Goal: Transaction & Acquisition: Purchase product/service

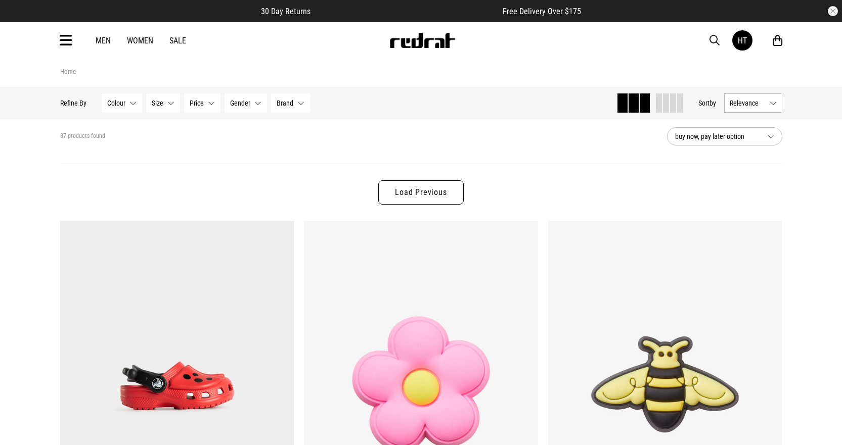
click at [713, 38] on span "button" at bounding box center [714, 40] width 10 height 12
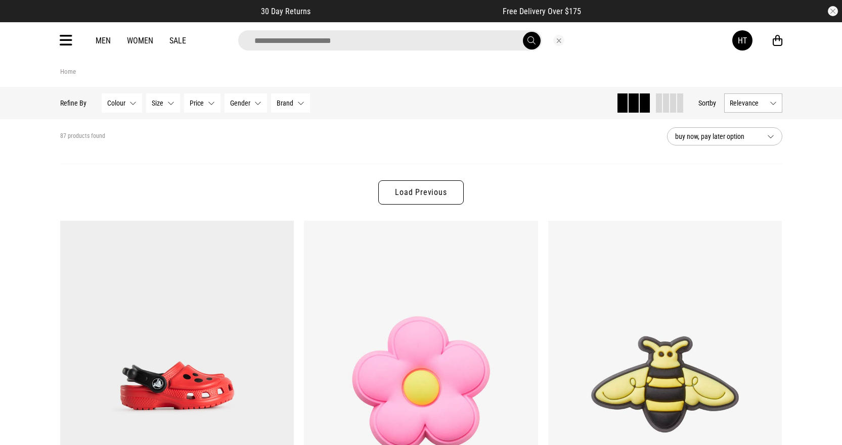
click at [347, 47] on input "search" at bounding box center [390, 40] width 304 height 20
type input "*****"
click at [523, 32] on button "submit" at bounding box center [532, 41] width 18 height 18
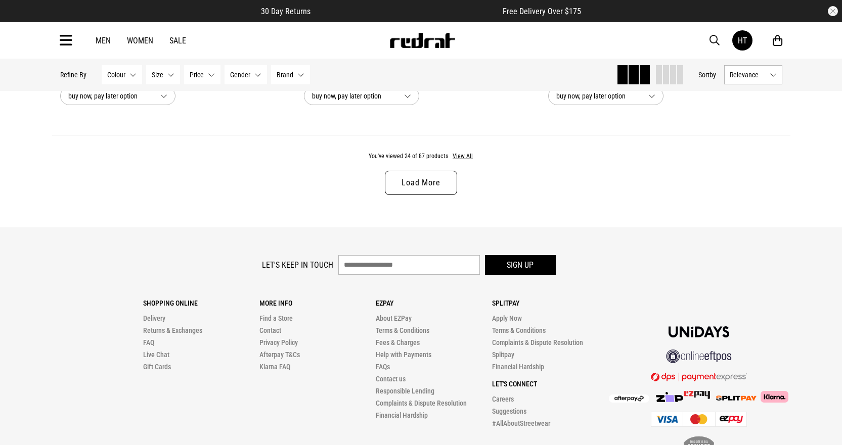
scroll to position [3189, 0]
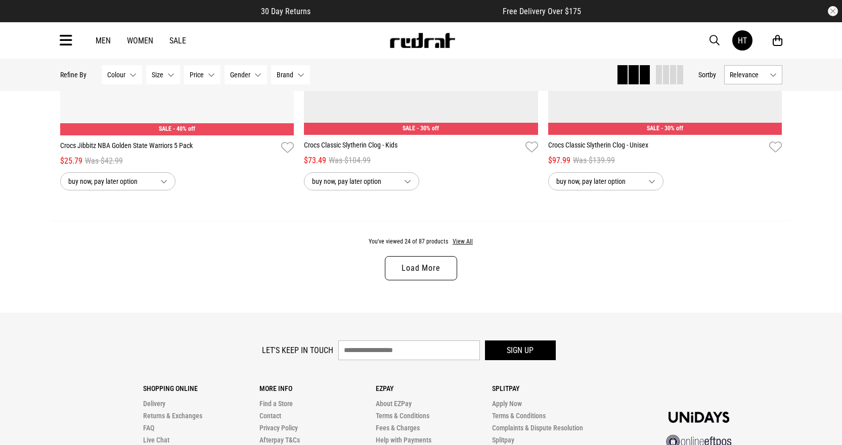
click at [435, 270] on link "Load More" at bounding box center [421, 268] width 72 height 24
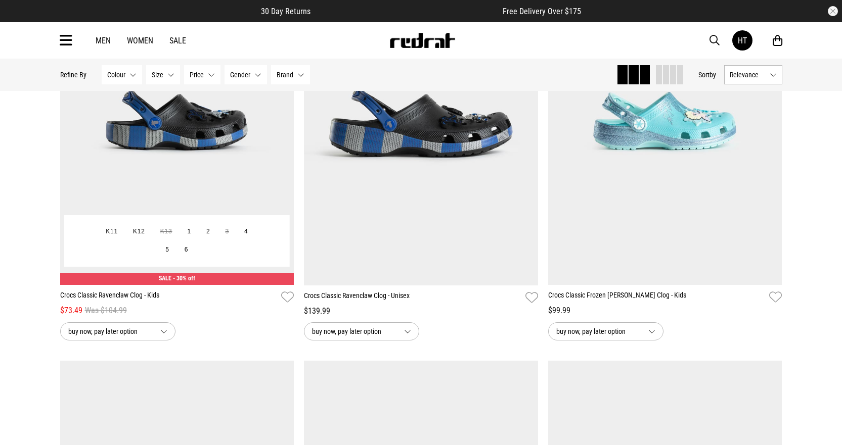
scroll to position [3688, 0]
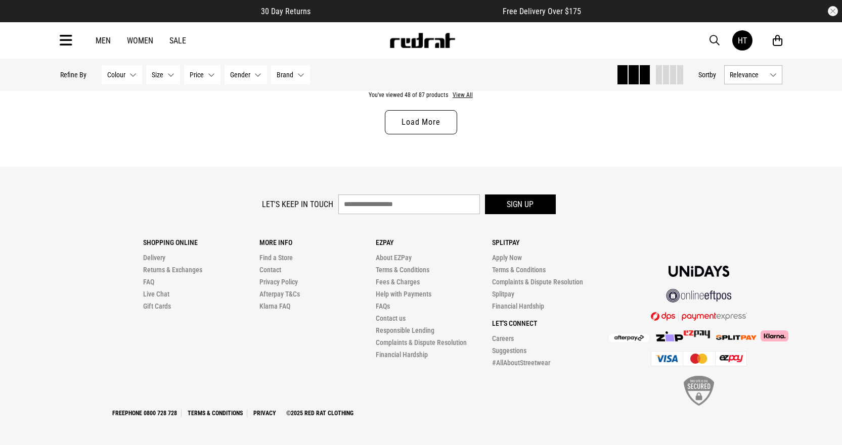
click at [445, 123] on link "Load More" at bounding box center [421, 122] width 72 height 24
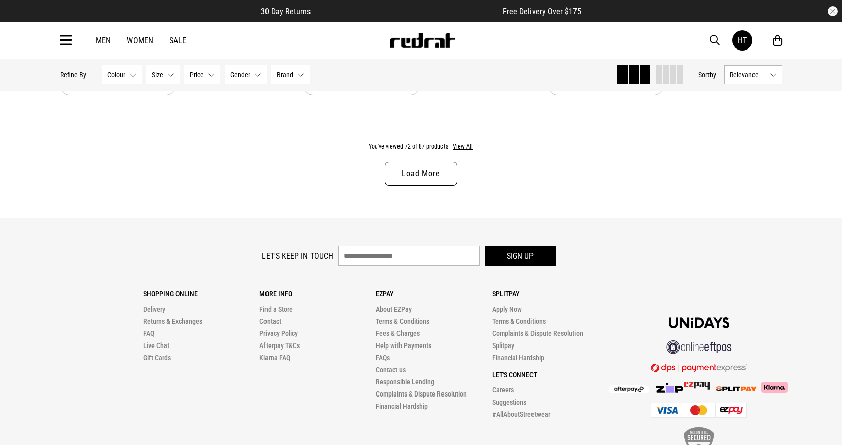
scroll to position [9644, 0]
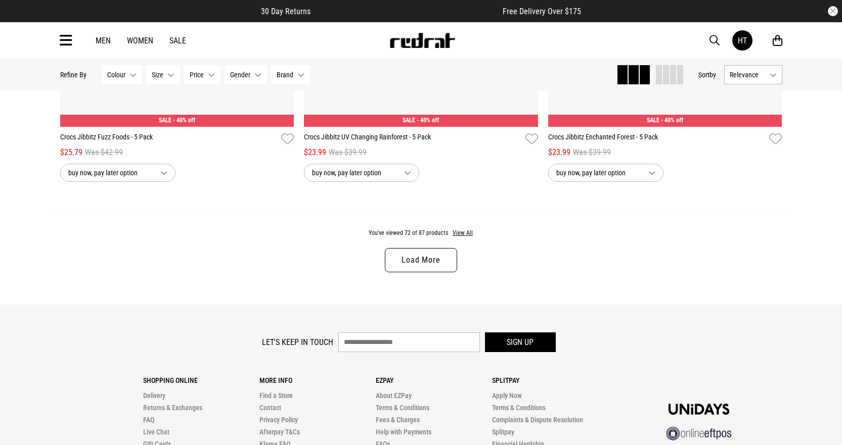
click at [445, 271] on link "Load More" at bounding box center [421, 260] width 72 height 24
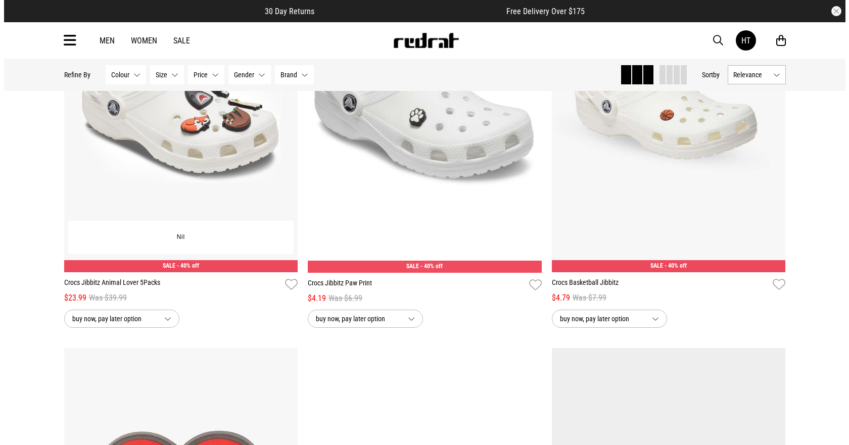
scroll to position [11196, 0]
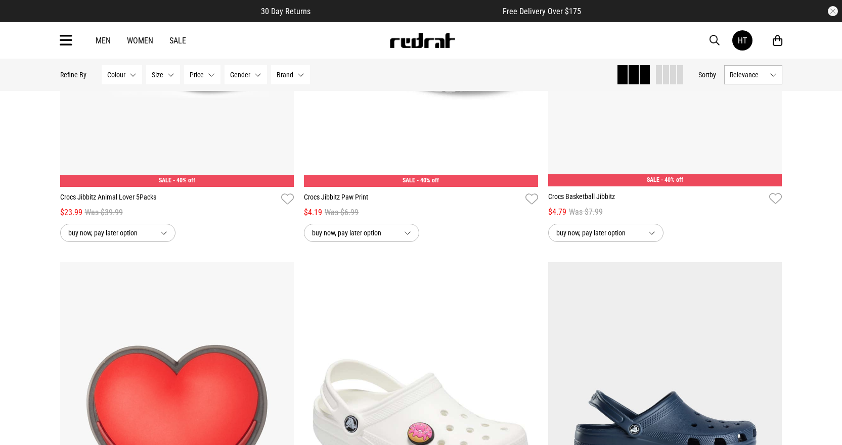
click at [66, 43] on icon at bounding box center [66, 40] width 13 height 17
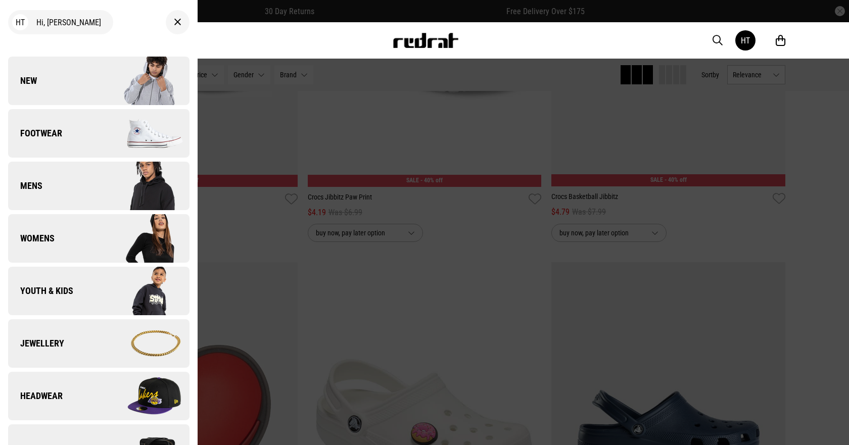
click at [99, 146] on img at bounding box center [144, 133] width 90 height 51
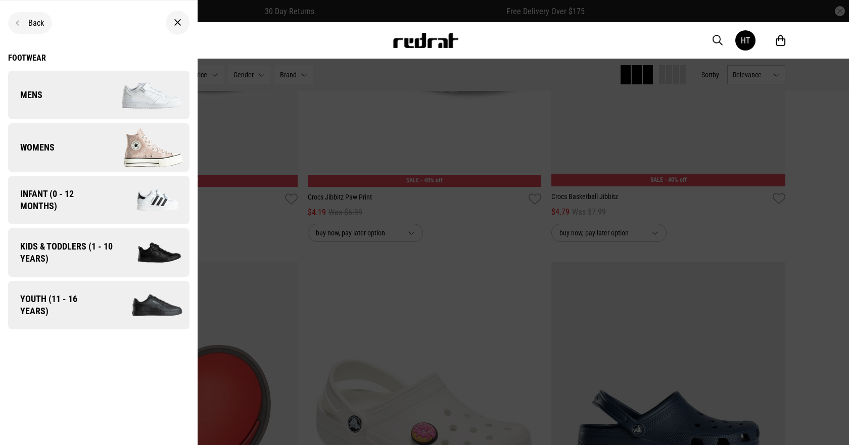
click at [96, 205] on span "Infant (0 - 12 months)" at bounding box center [57, 200] width 98 height 24
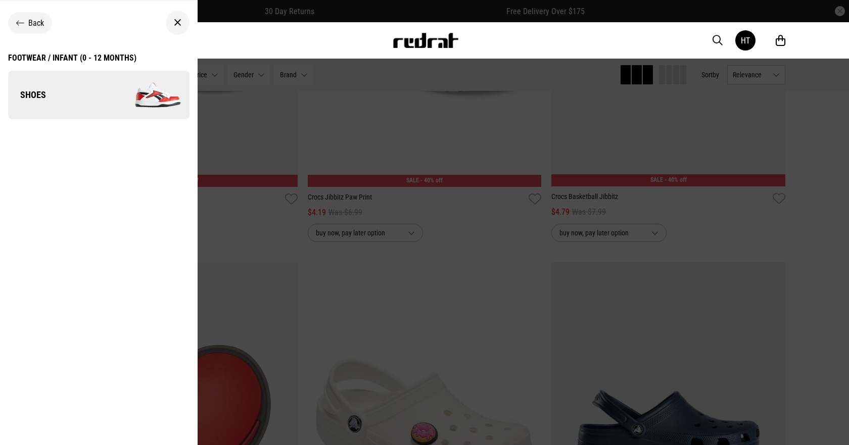
click at [68, 107] on link "Shoes" at bounding box center [98, 95] width 181 height 49
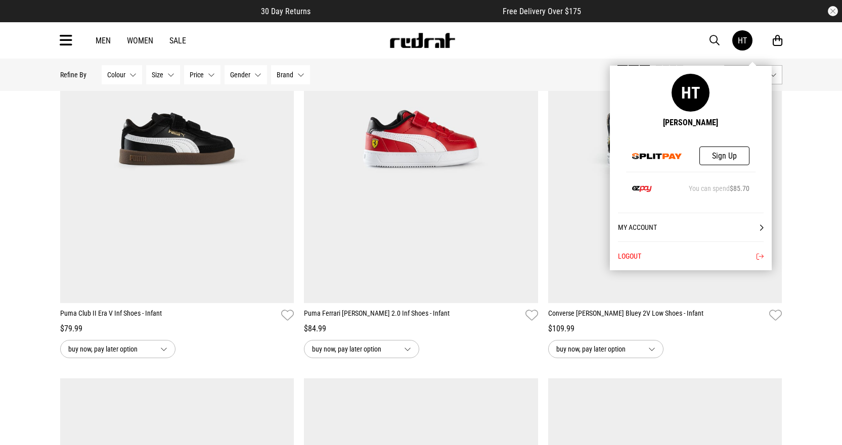
click at [736, 35] on link "HT" at bounding box center [742, 40] width 20 height 20
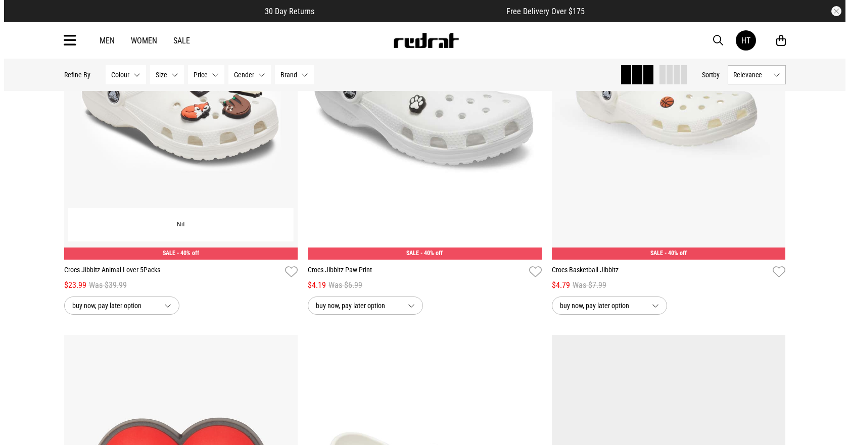
scroll to position [1503, 0]
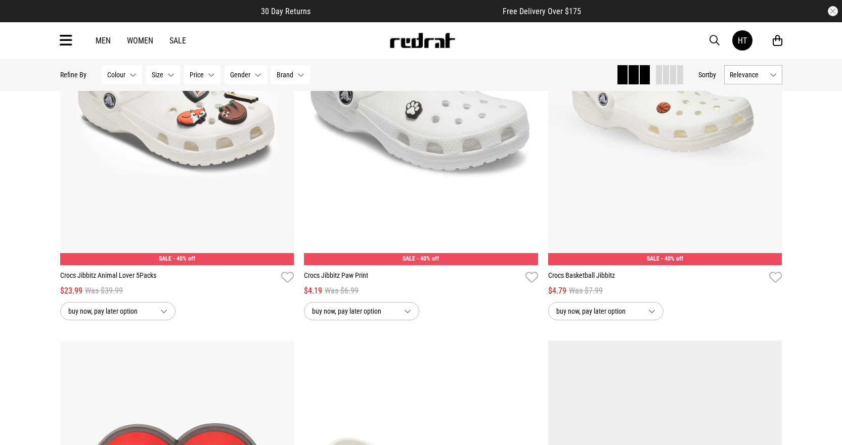
click at [68, 34] on icon at bounding box center [66, 40] width 13 height 17
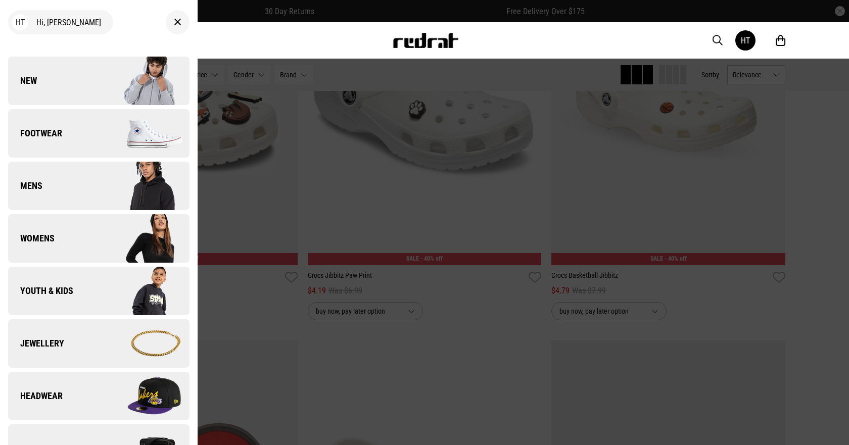
click at [92, 141] on link "Footwear" at bounding box center [98, 133] width 181 height 49
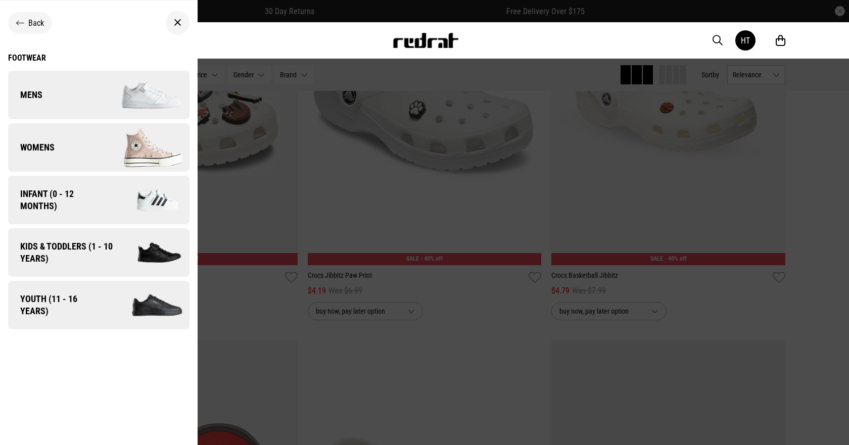
click at [86, 197] on span "Infant (0 - 12 months)" at bounding box center [57, 200] width 98 height 24
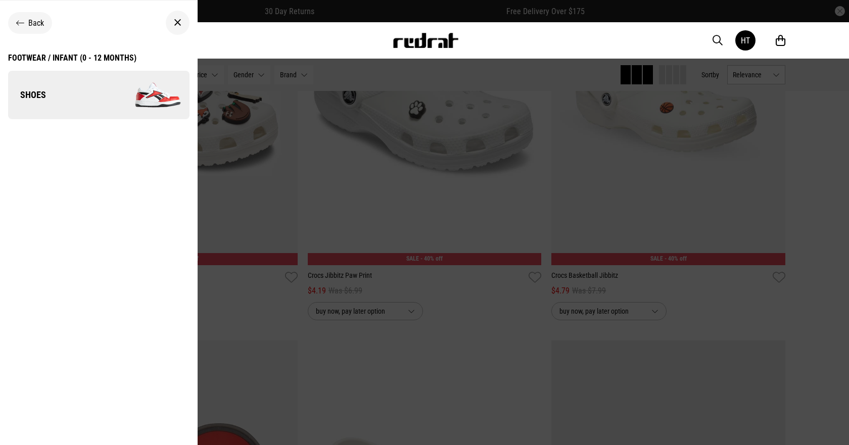
click at [182, 105] on ul "Back Footwear / Infant (0 - 12 months) Shoes" at bounding box center [99, 227] width 198 height 453
click at [164, 103] on img at bounding box center [144, 95] width 90 height 51
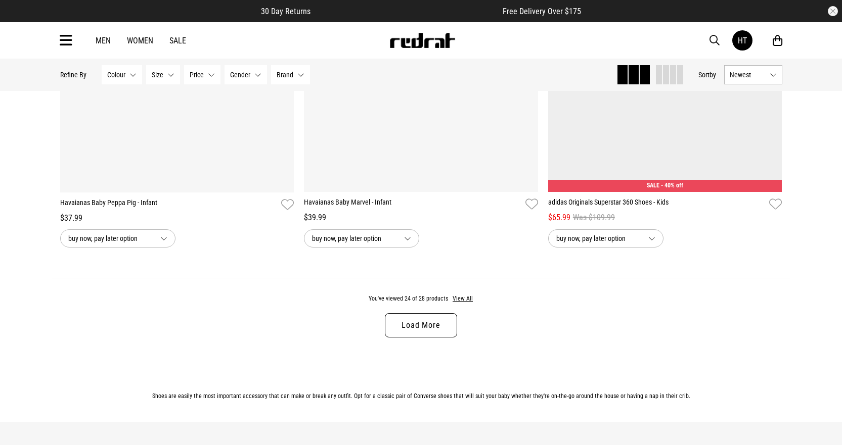
scroll to position [3235, 0]
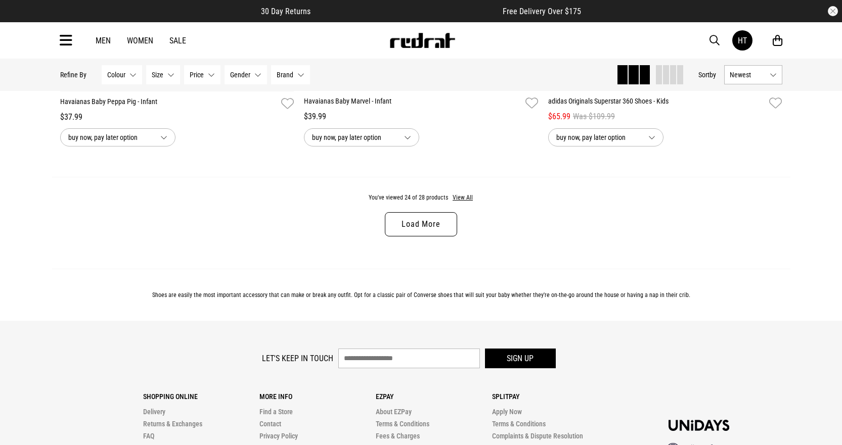
click at [409, 237] on link "Load More" at bounding box center [421, 224] width 72 height 24
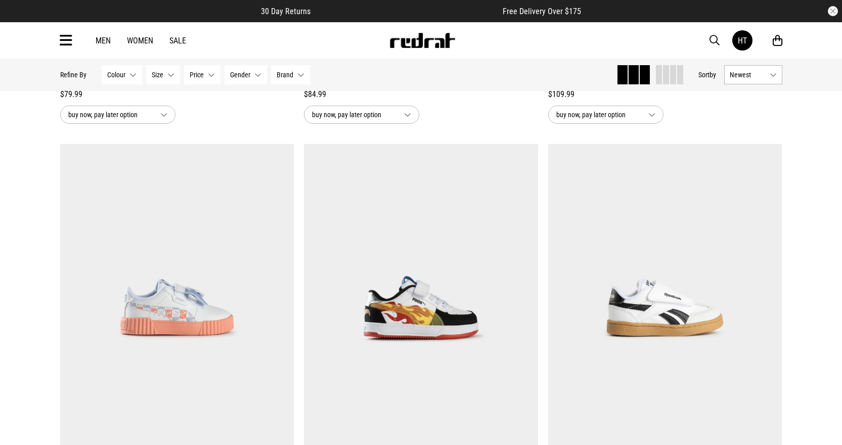
scroll to position [584, 0]
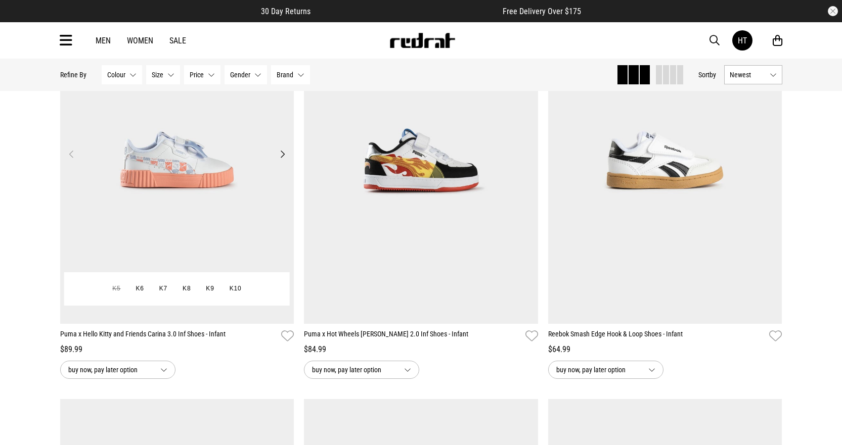
click at [187, 176] on img at bounding box center [177, 160] width 234 height 328
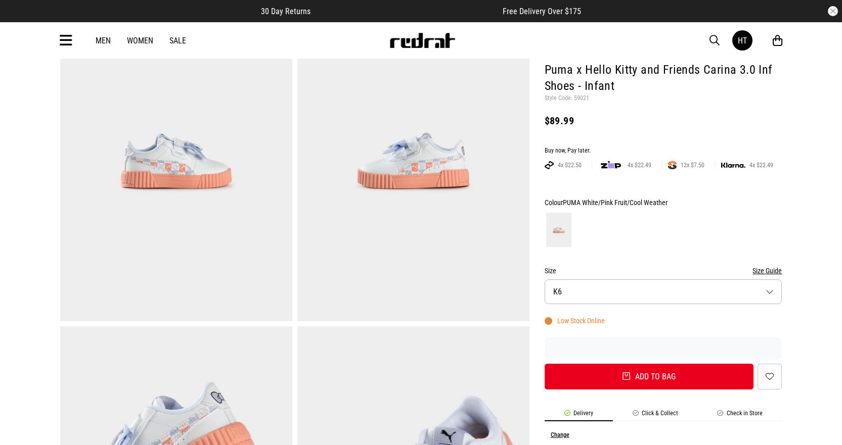
scroll to position [152, 0]
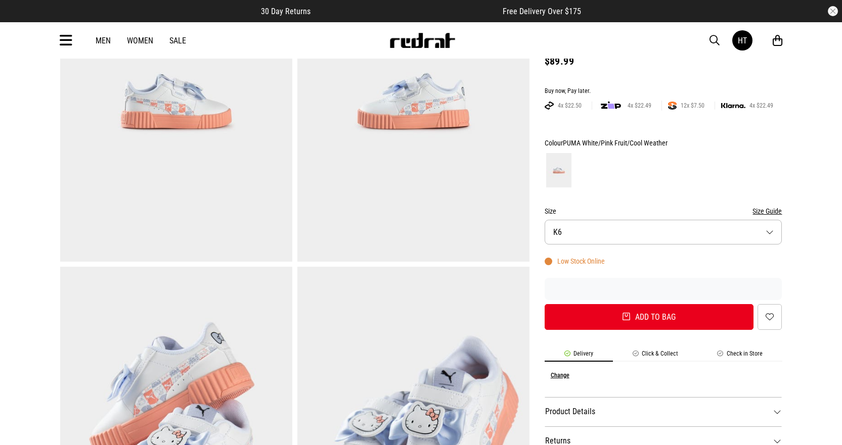
click at [621, 227] on button "Size K6" at bounding box center [663, 232] width 238 height 25
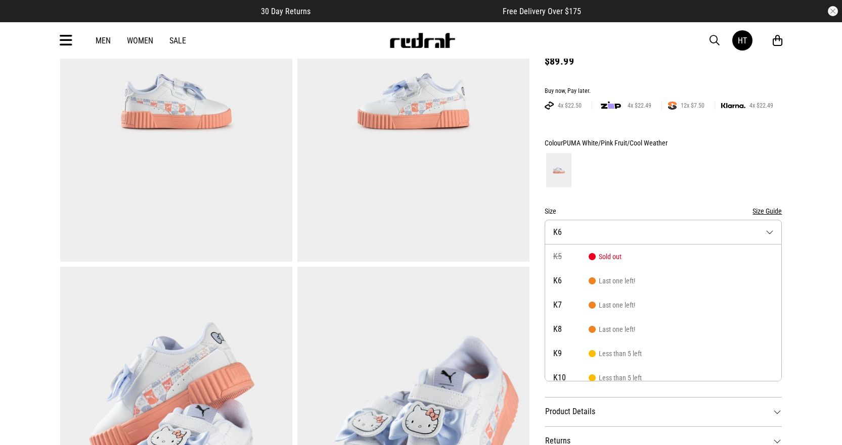
click at [630, 193] on form "Colour PUMA White/Pink Fruit/Cool Weather Size Size Guide Size K6 K5 Sold out K…" at bounding box center [663, 233] width 238 height 193
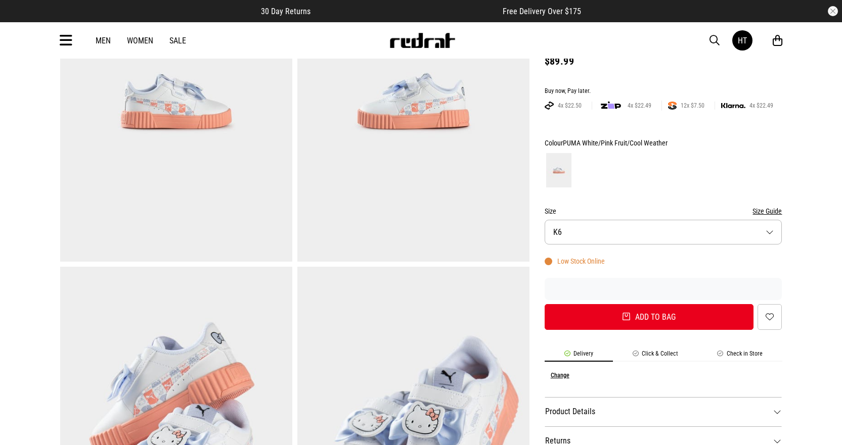
scroll to position [0, 0]
